Goal: Task Accomplishment & Management: Use online tool/utility

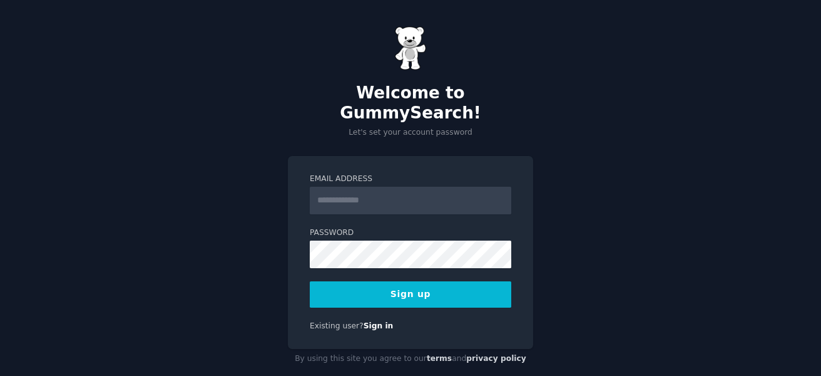
click at [344, 187] on input "Email Address" at bounding box center [411, 201] width 202 height 28
type input "**********"
click at [399, 281] on button "Sign up" at bounding box center [411, 294] width 202 height 26
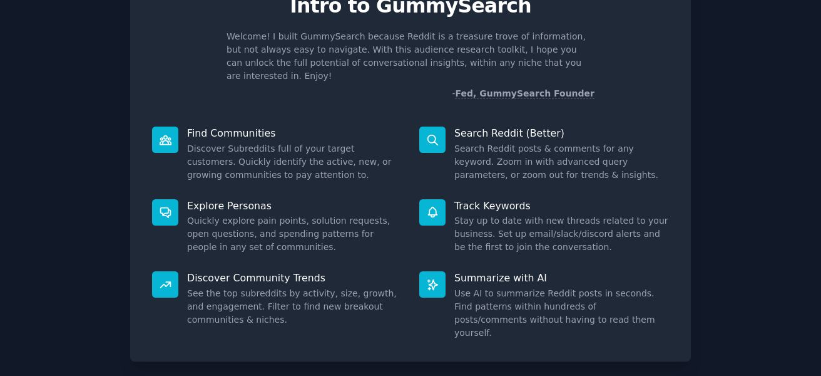
scroll to position [115, 0]
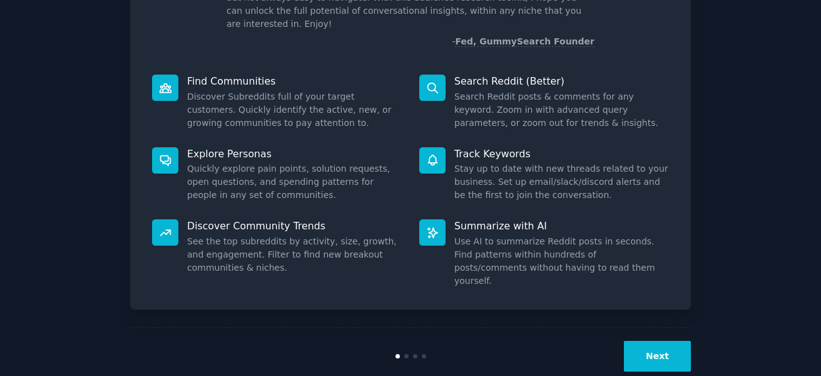
click at [646, 340] on button "Next" at bounding box center [657, 355] width 67 height 31
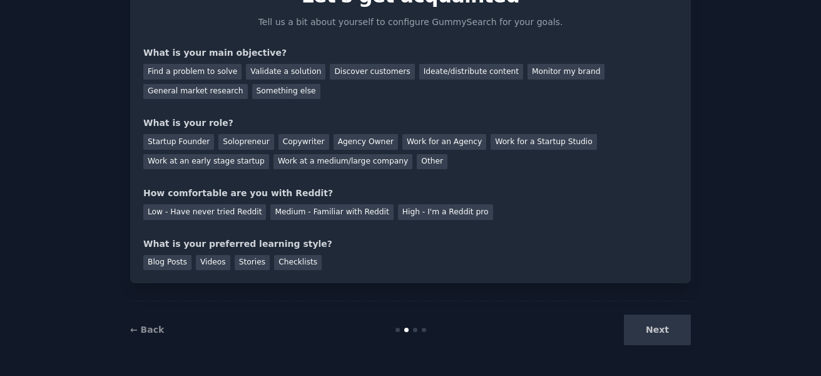
scroll to position [10, 0]
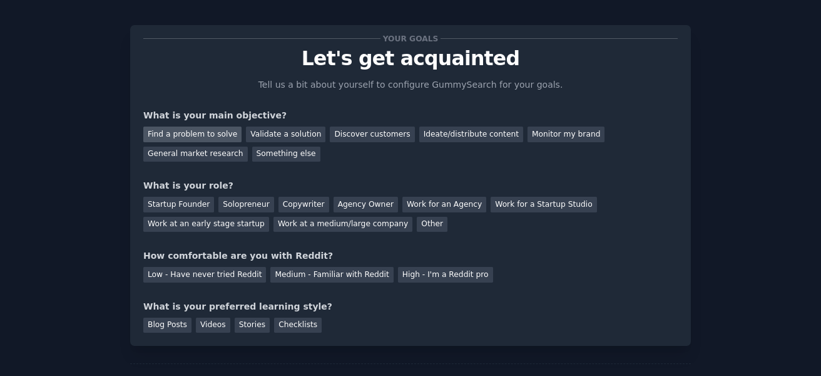
click at [208, 135] on div "Find a problem to solve" at bounding box center [192, 134] width 98 height 16
click at [255, 137] on div "Validate a solution" at bounding box center [285, 134] width 79 height 16
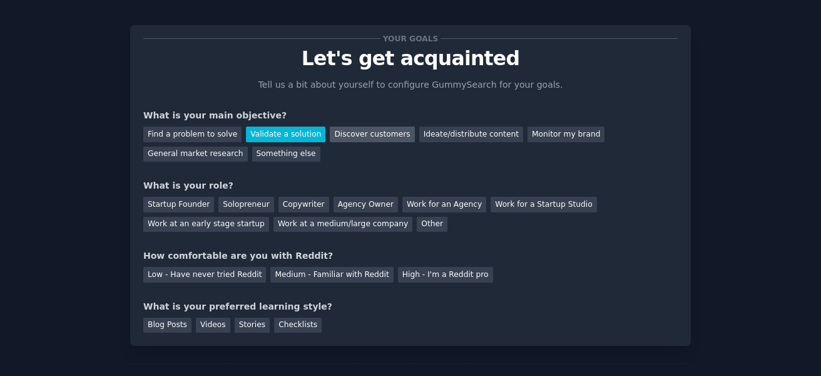
click at [333, 133] on div "Discover customers" at bounding box center [372, 134] width 84 height 16
click at [280, 134] on div "Validate a solution" at bounding box center [285, 134] width 79 height 16
click at [195, 200] on div "Startup Founder" at bounding box center [178, 205] width 71 height 16
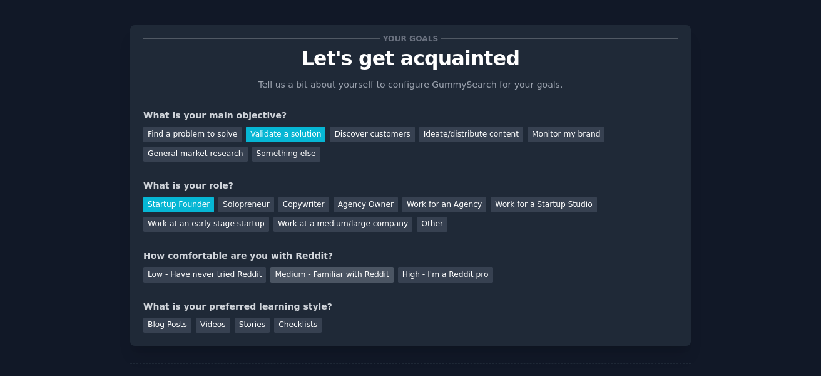
click at [296, 274] on div "Medium - Familiar with Reddit" at bounding box center [331, 275] width 123 height 16
click at [205, 326] on div "Videos" at bounding box center [213, 325] width 34 height 16
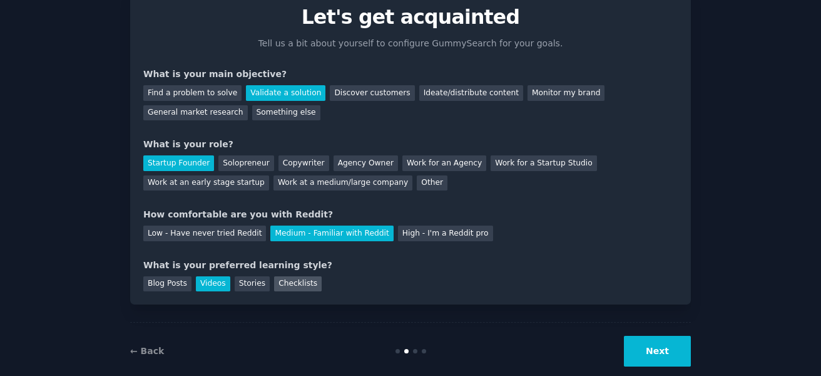
scroll to position [73, 0]
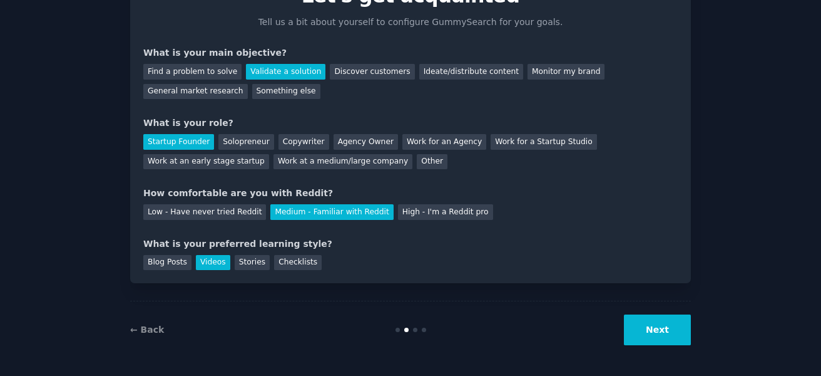
click at [652, 331] on button "Next" at bounding box center [657, 329] width 67 height 31
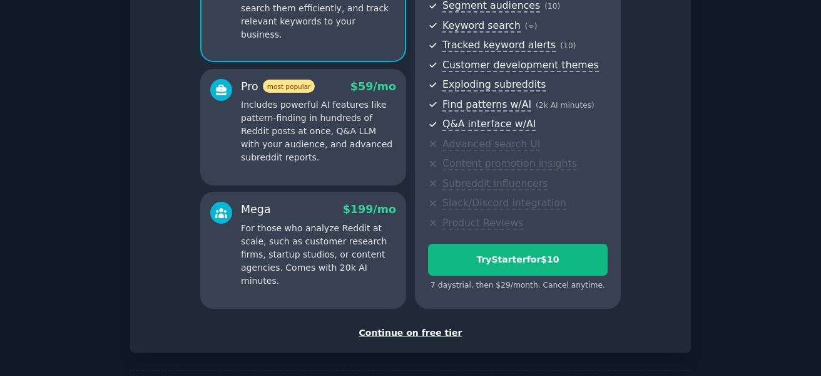
scroll to position [198, 0]
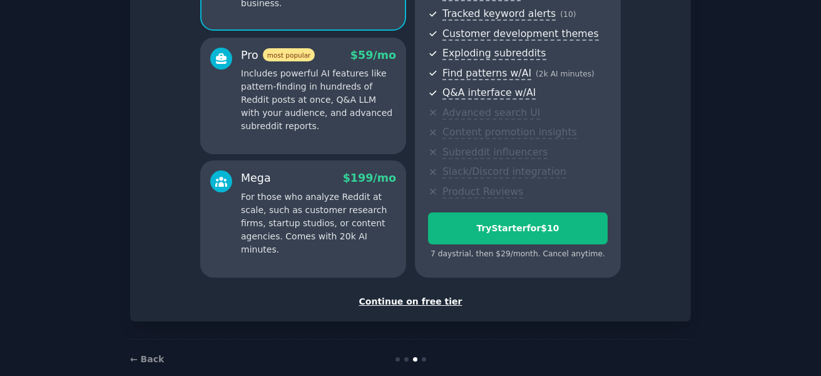
click at [416, 300] on div "Continue on free tier" at bounding box center [410, 301] width 534 height 13
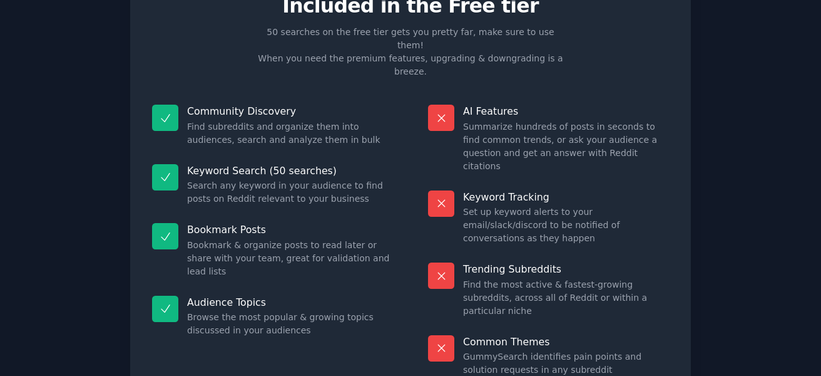
scroll to position [112, 0]
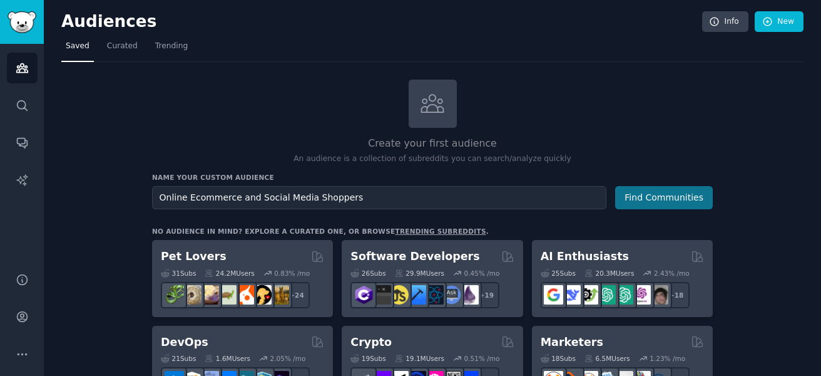
type input "Online Ecommerce and Social Media Shoppers"
click at [641, 195] on button "Find Communities" at bounding box center [664, 197] width 98 height 23
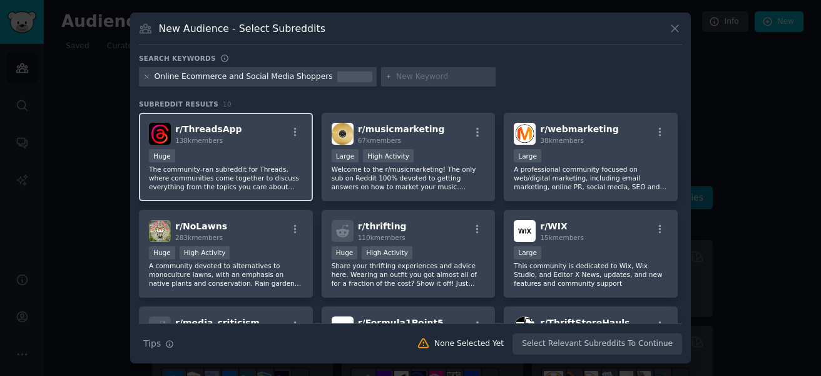
click at [265, 146] on div "r/ ThreadsApp 138k members Huge The community-ran subreddit for Threads, where …" at bounding box center [226, 157] width 174 height 88
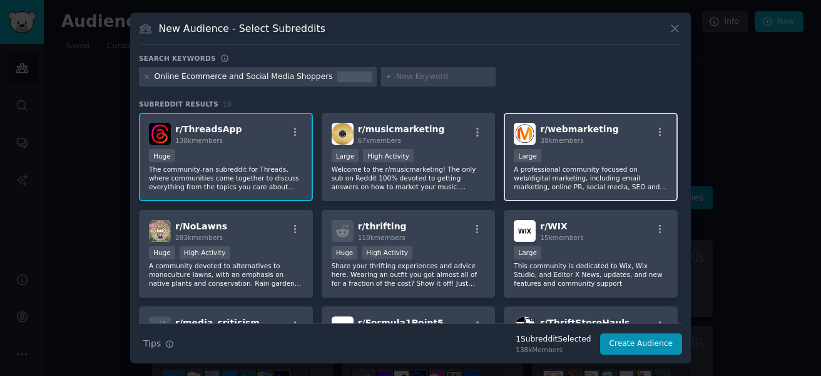
click at [546, 171] on p "A professional community focused on web/digital marketing, including email mark…" at bounding box center [591, 178] width 154 height 26
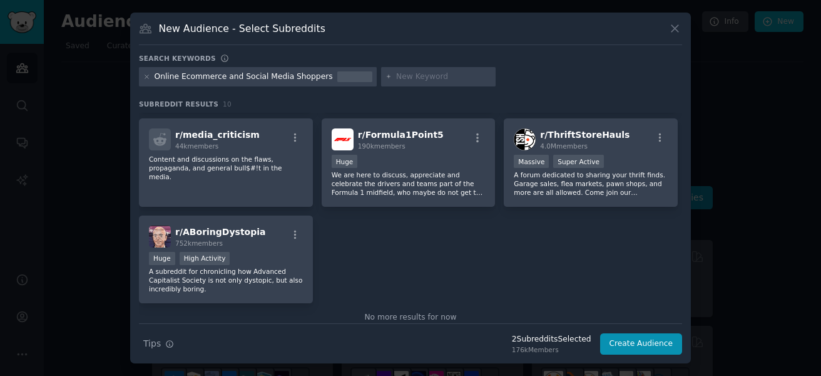
scroll to position [125, 0]
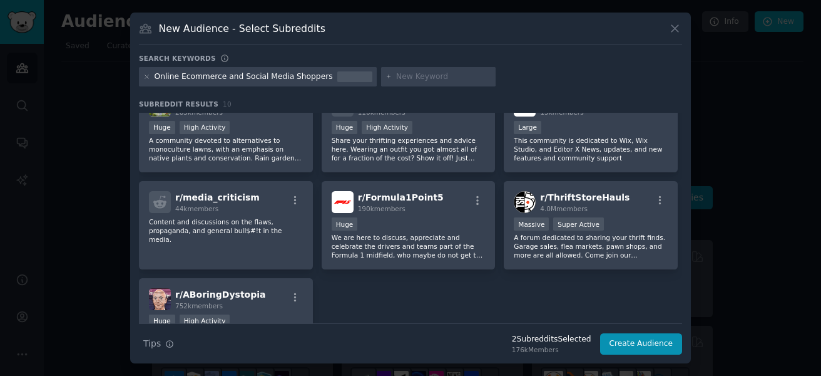
click at [396, 79] on input "text" at bounding box center [443, 76] width 95 height 11
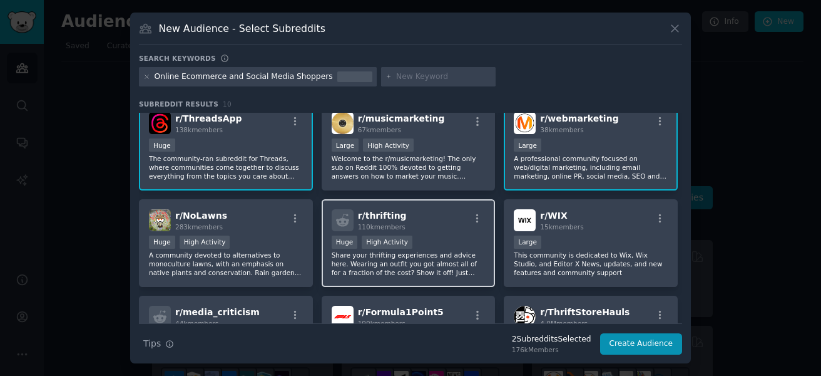
scroll to position [0, 0]
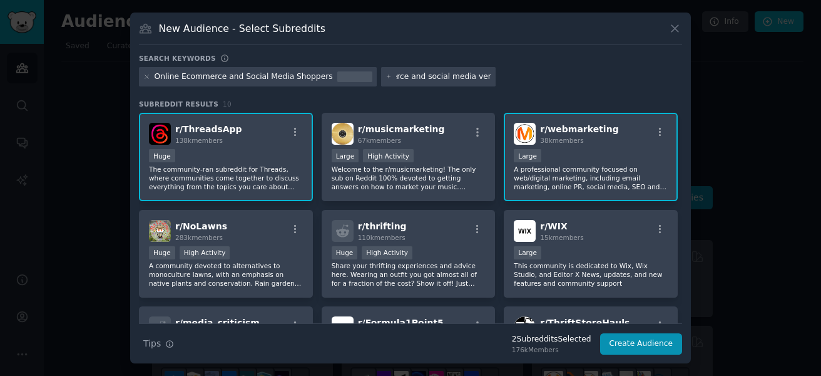
type input "ecommerce and social media vendors"
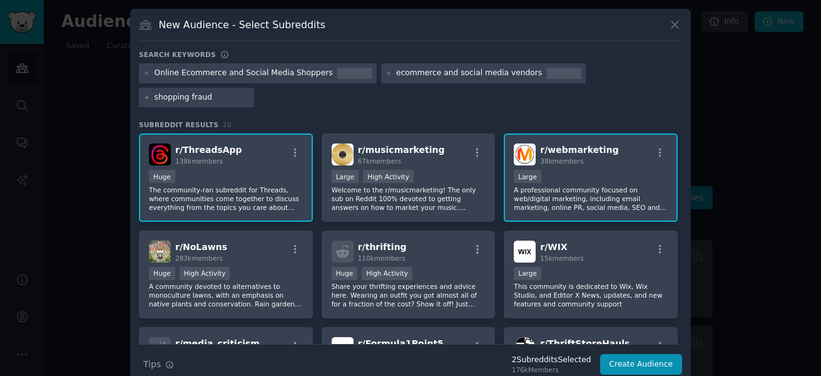
click at [250, 92] on input "shopping fraud" at bounding box center [202, 97] width 95 height 11
type input "ecommerce fraud"
click at [250, 92] on input "ecommerce fraud" at bounding box center [202, 97] width 95 height 11
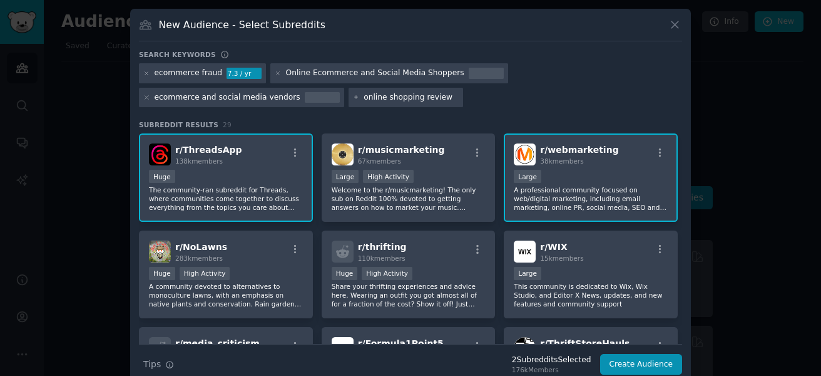
type input "online shopping reviews"
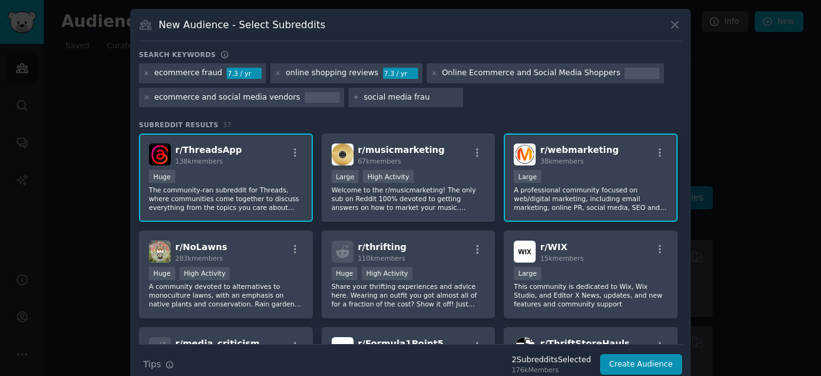
type input "social media fraud"
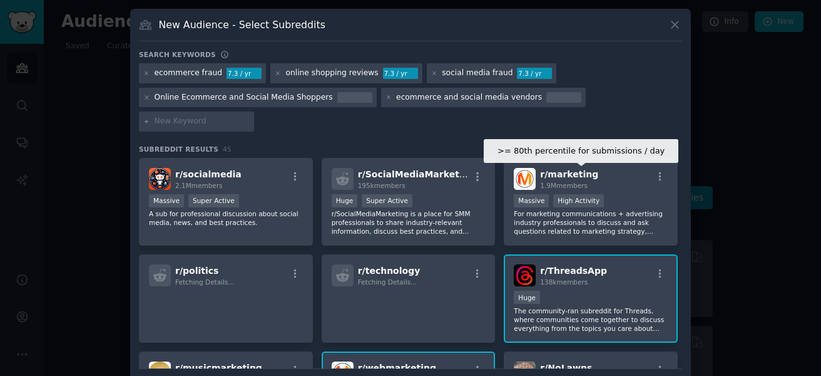
scroll to position [63, 0]
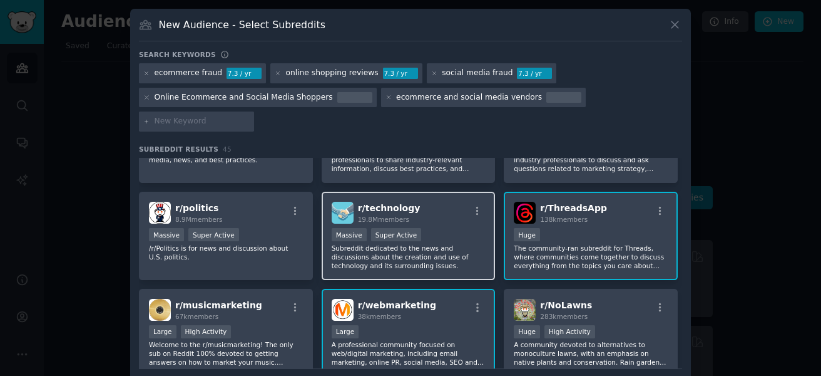
click at [391, 243] on p "Subreddit dedicated to the news and discussions about the creation and use of t…" at bounding box center [409, 256] width 154 height 26
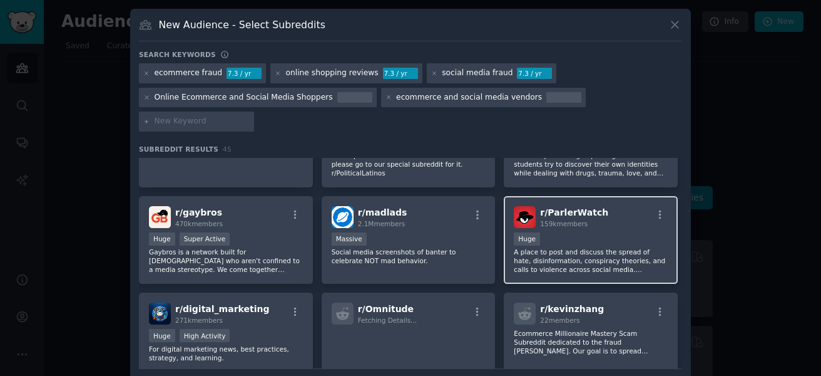
scroll to position [563, 0]
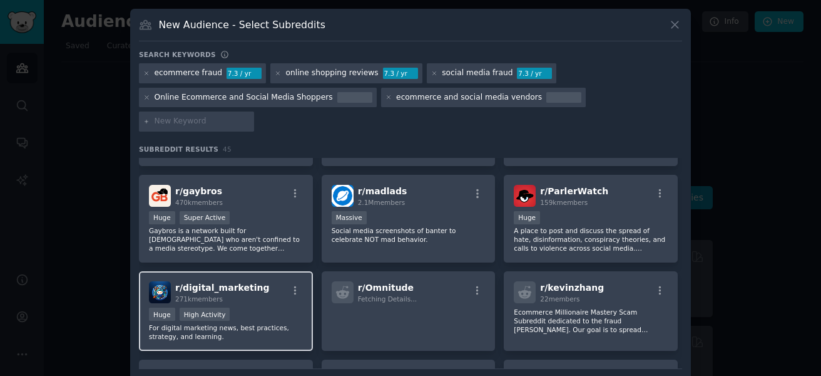
click at [276, 307] on div "Huge High Activity" at bounding box center [226, 315] width 154 height 16
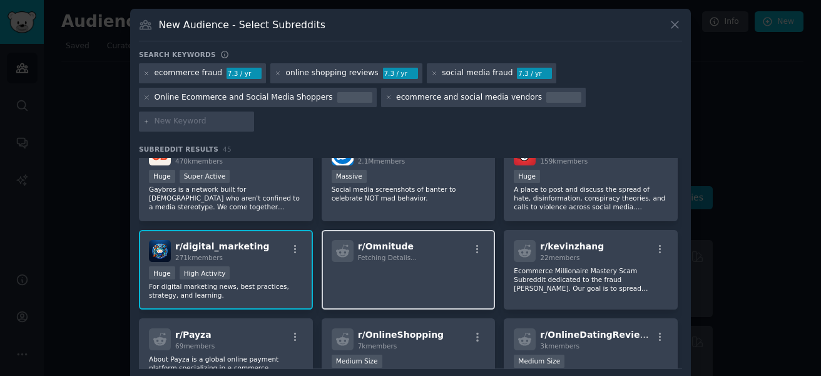
scroll to position [626, 0]
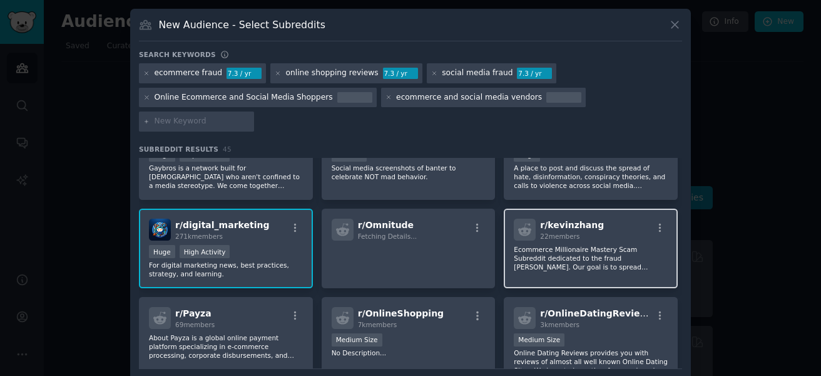
click at [558, 245] on p "Ecommerce Millionaire Mastery Scam Subreddit dedicated to the fraud Kevin Zhang…" at bounding box center [591, 258] width 154 height 26
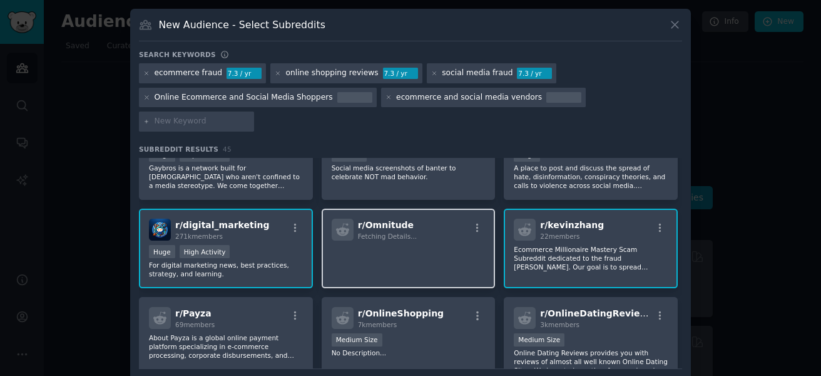
scroll to position [688, 0]
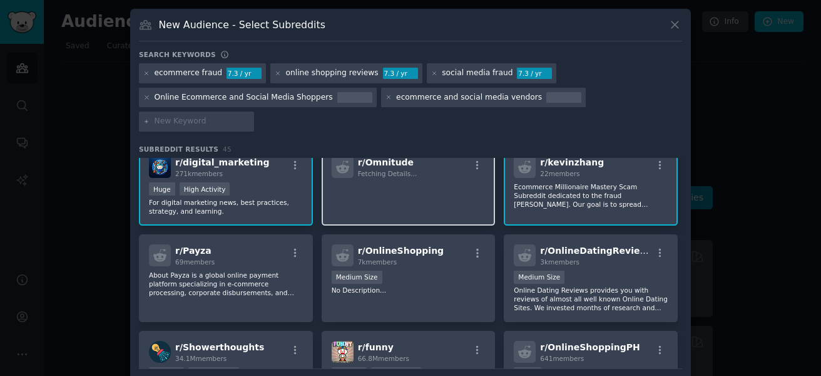
click at [473, 285] on p "No Description..." at bounding box center [409, 289] width 154 height 9
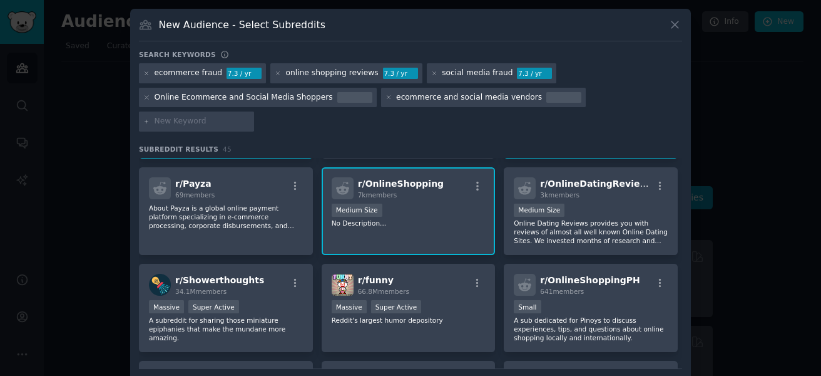
scroll to position [814, 0]
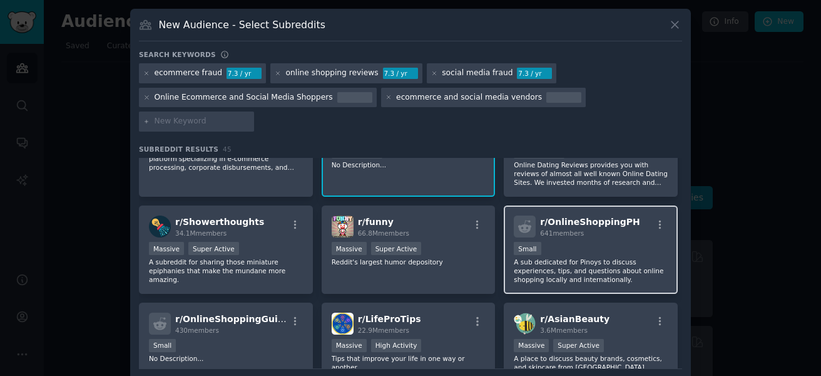
click at [533, 257] on p "A sub dedicated for Pinoys to discuss experiences, tips, and questions about on…" at bounding box center [591, 270] width 154 height 26
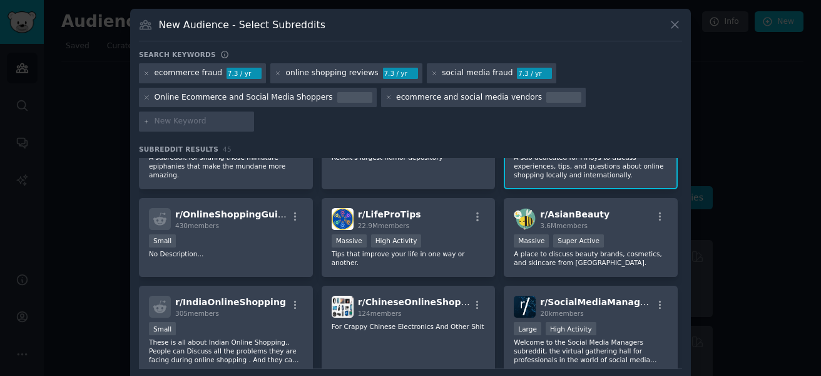
scroll to position [939, 0]
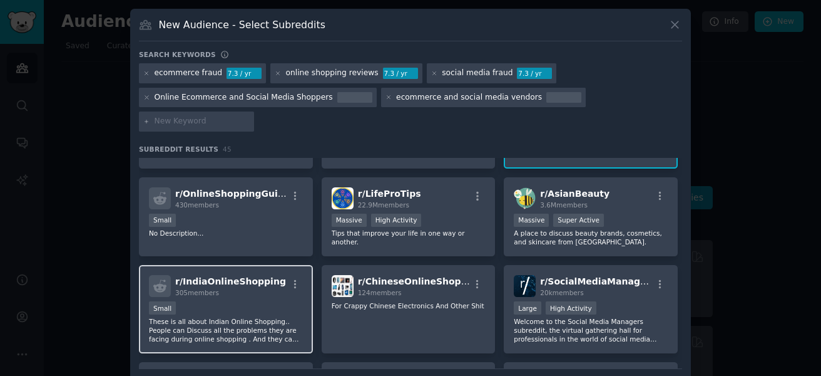
click at [244, 301] on div "Small" at bounding box center [226, 309] width 154 height 16
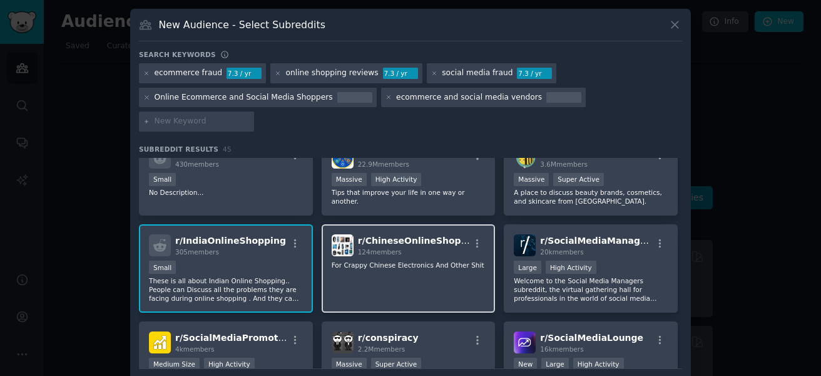
scroll to position [1001, 0]
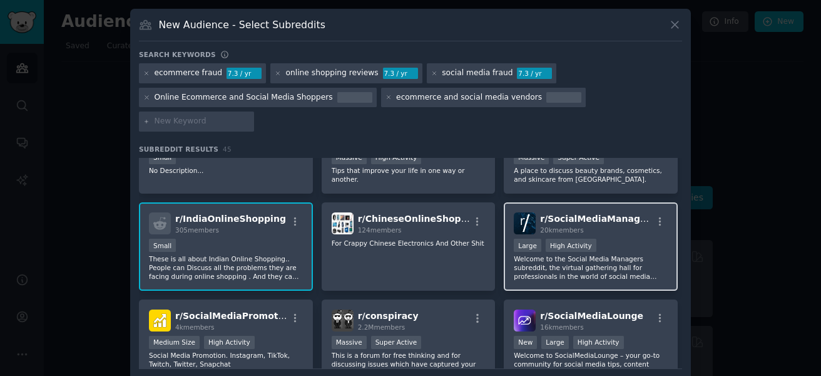
click at [536, 254] on p "Welcome to the Social Media Managers subreddit, the virtual gathering hall for …" at bounding box center [591, 267] width 154 height 26
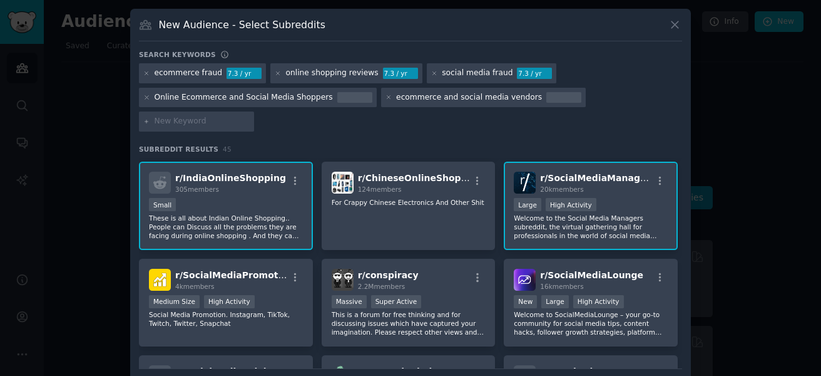
scroll to position [1064, 0]
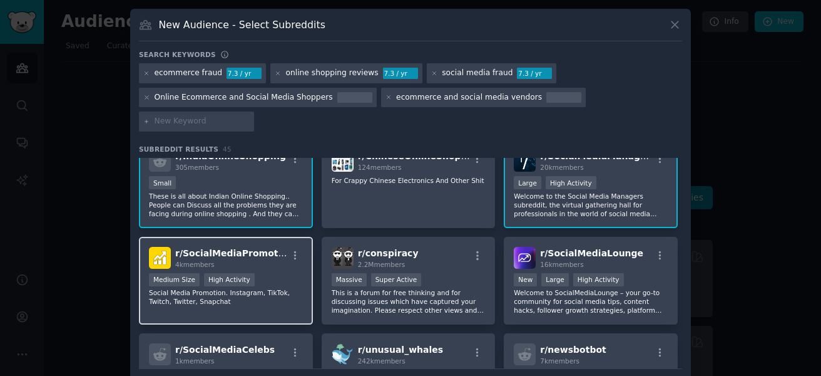
click at [250, 282] on div "r/ SocialMediaPromotion 4k members Medium Size High Activity Social Media Promo…" at bounding box center [226, 281] width 174 height 88
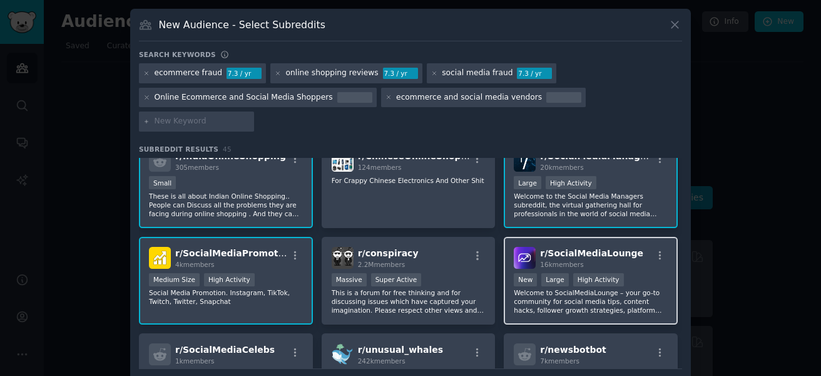
click at [523, 288] on p "Welcome to SocialMediaLounge – your go-to community for social media tips, cont…" at bounding box center [591, 301] width 154 height 26
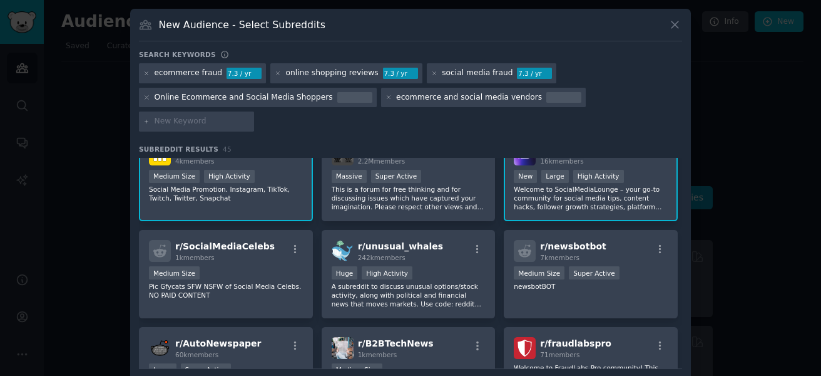
scroll to position [1249, 0]
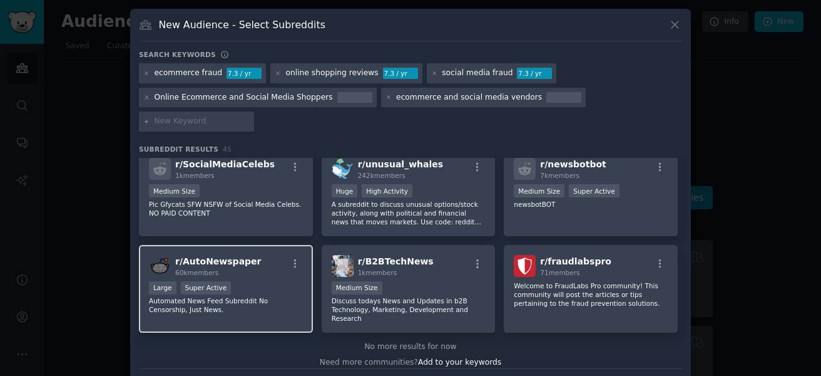
click at [257, 296] on p "Automated News Feed Subreddit No Censorship, Just News." at bounding box center [226, 305] width 154 height 18
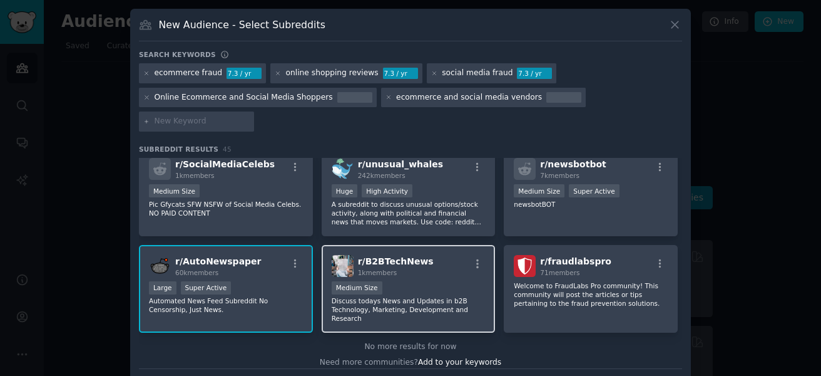
click at [370, 296] on p "Discuss todays News and Updates in b2B Technology, Marketing, Development and R…" at bounding box center [409, 309] width 154 height 26
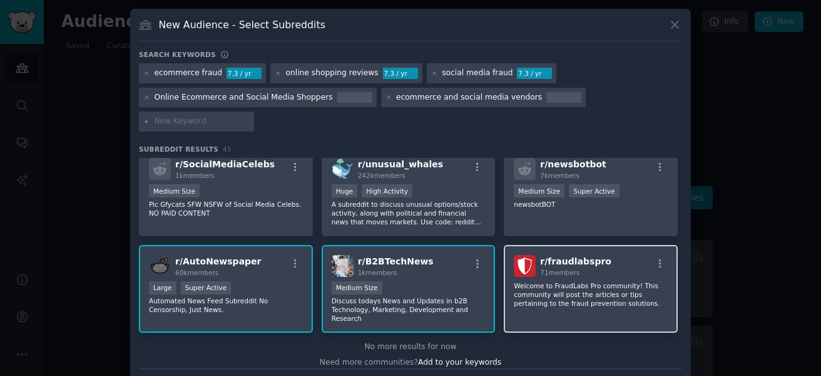
click at [523, 281] on p "Welcome to FraudLabs Pro community! This community will post the articles or ti…" at bounding box center [591, 294] width 154 height 26
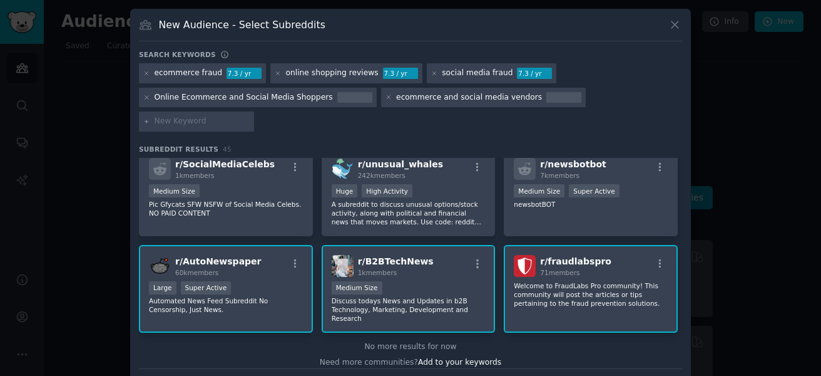
scroll to position [17, 0]
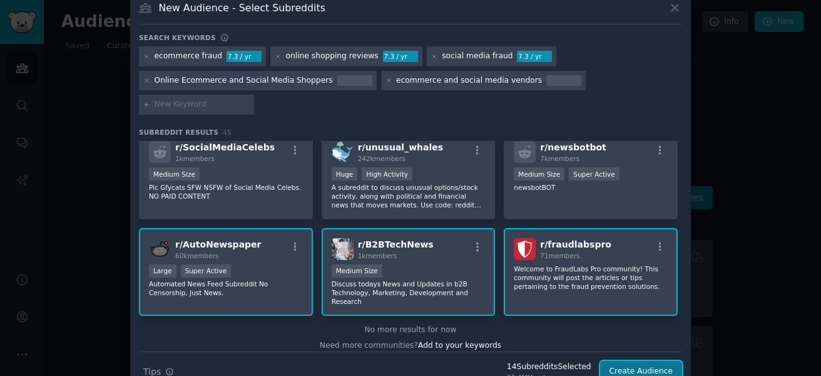
click at [615, 360] on button "Create Audience" at bounding box center [641, 370] width 83 height 21
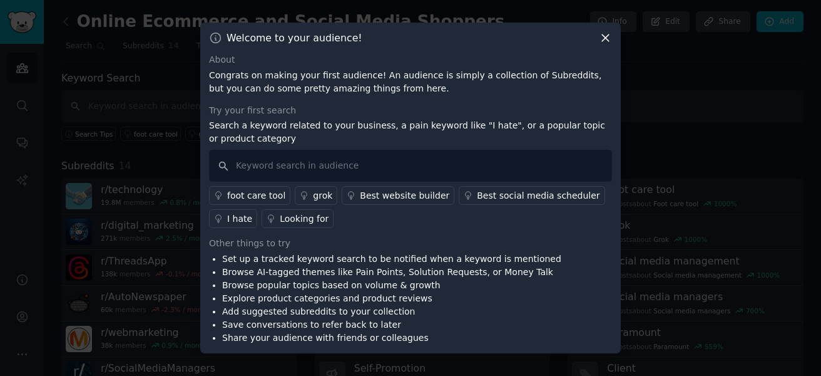
click at [246, 114] on div "Try your first search" at bounding box center [410, 110] width 403 height 13
click at [237, 113] on div "Try your first search" at bounding box center [410, 110] width 403 height 13
click at [240, 171] on input "text" at bounding box center [410, 166] width 403 height 32
type input "shopping fraud"
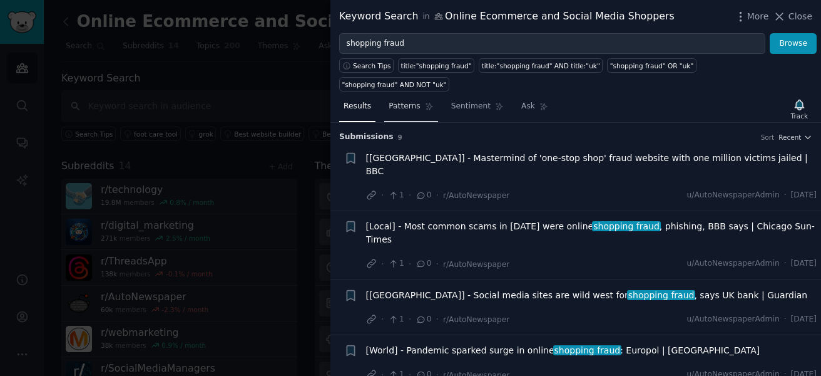
click at [398, 101] on span "Patterns" at bounding box center [404, 106] width 31 height 11
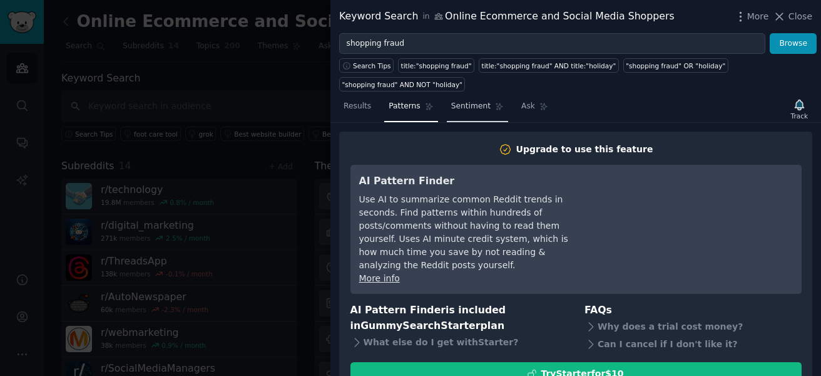
click at [459, 101] on span "Sentiment" at bounding box center [470, 106] width 39 height 11
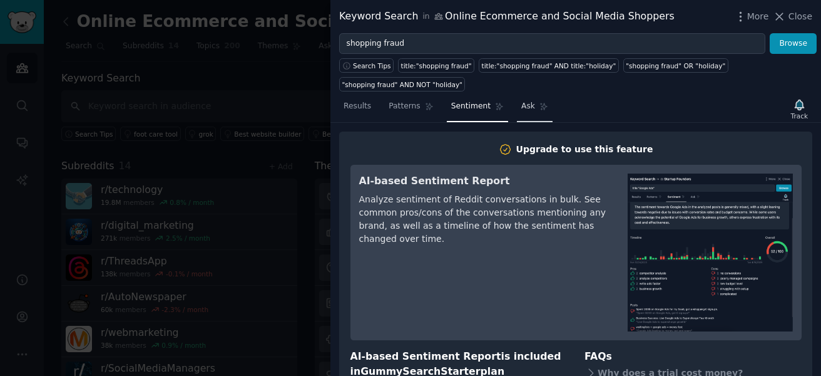
click at [521, 101] on span "Ask" at bounding box center [528, 106] width 14 height 11
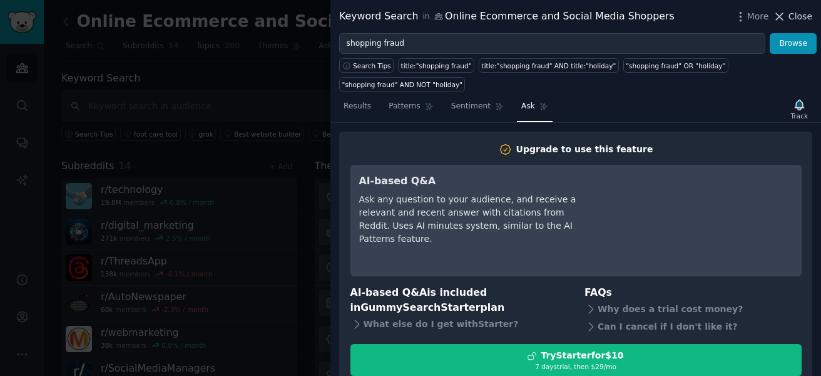
click at [800, 17] on span "Close" at bounding box center [801, 16] width 24 height 13
